Goal: Find contact information: Find contact information

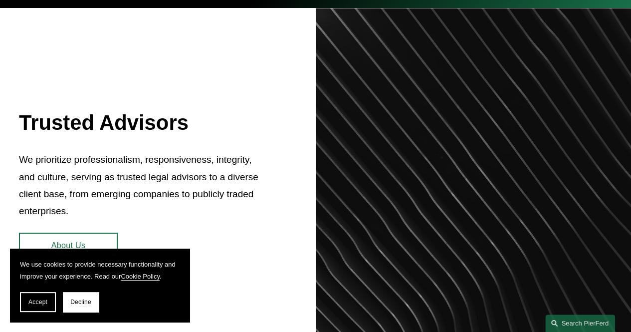
scroll to position [316, 0]
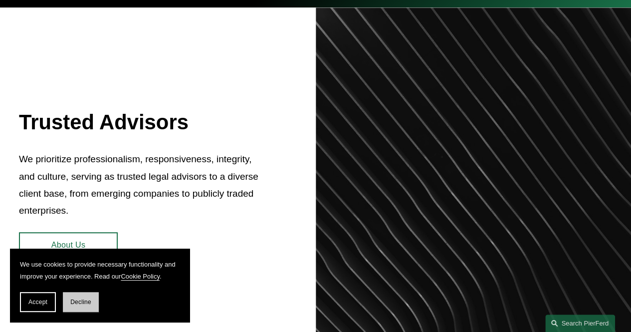
click at [67, 302] on button "Decline" at bounding box center [81, 302] width 36 height 20
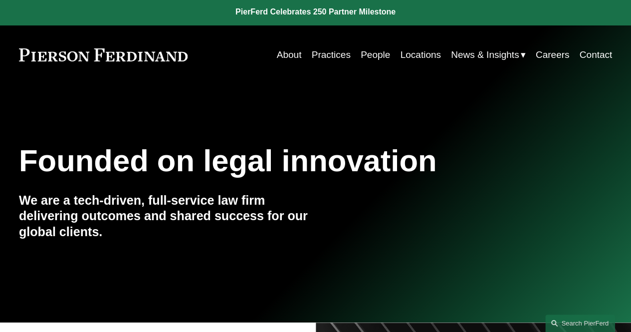
scroll to position [0, 0]
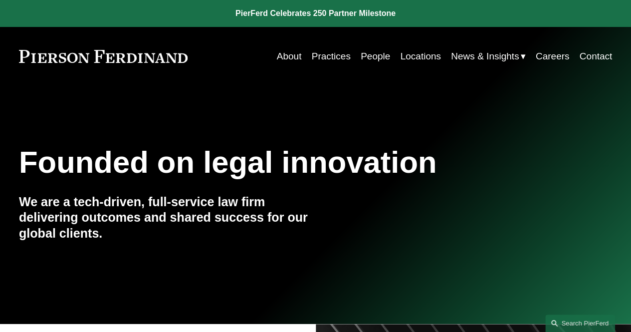
click at [287, 55] on link "About" at bounding box center [289, 56] width 25 height 19
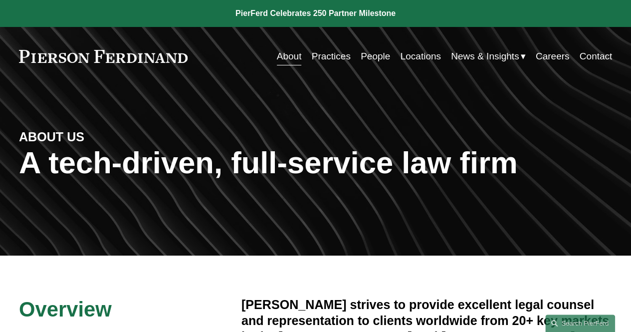
click at [418, 52] on link "Locations" at bounding box center [420, 56] width 40 height 19
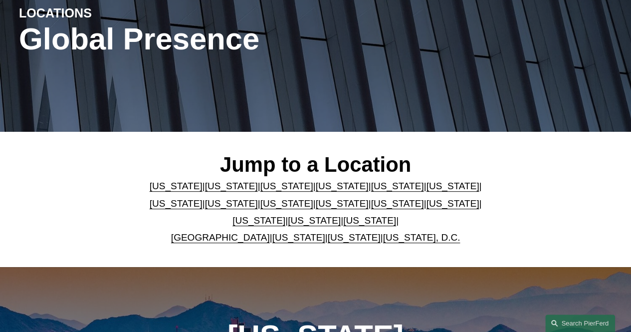
scroll to position [125, 0]
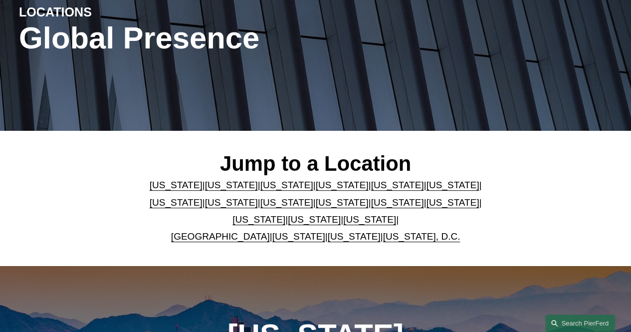
click at [316, 206] on link "[US_STATE]" at bounding box center [342, 202] width 53 height 10
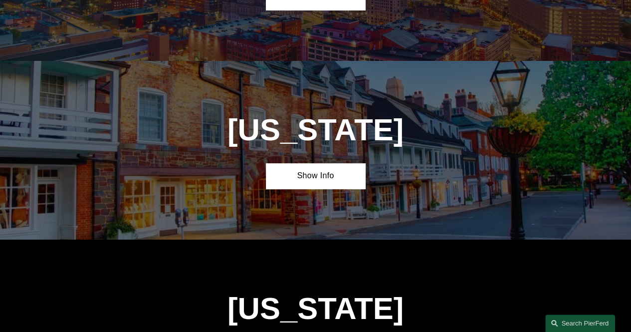
scroll to position [2018, 0]
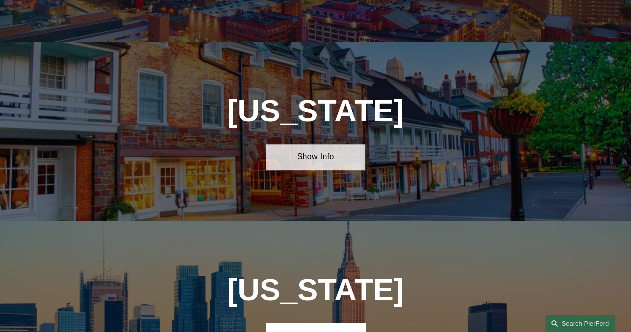
click at [332, 144] on link "Show Info" at bounding box center [315, 156] width 99 height 25
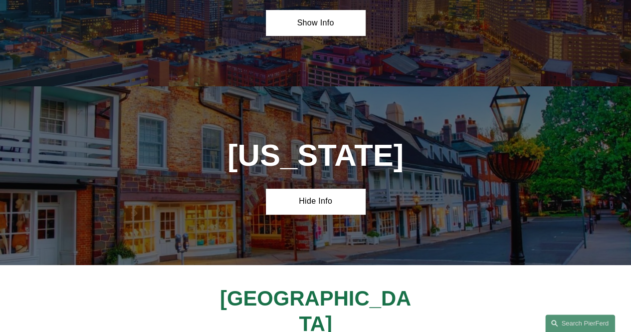
scroll to position [1974, 0]
